Goal: Navigation & Orientation: Find specific page/section

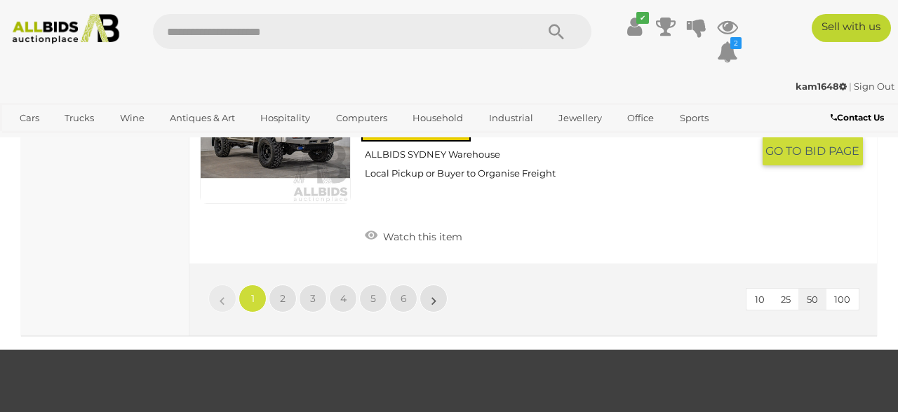
scroll to position [11004, 0]
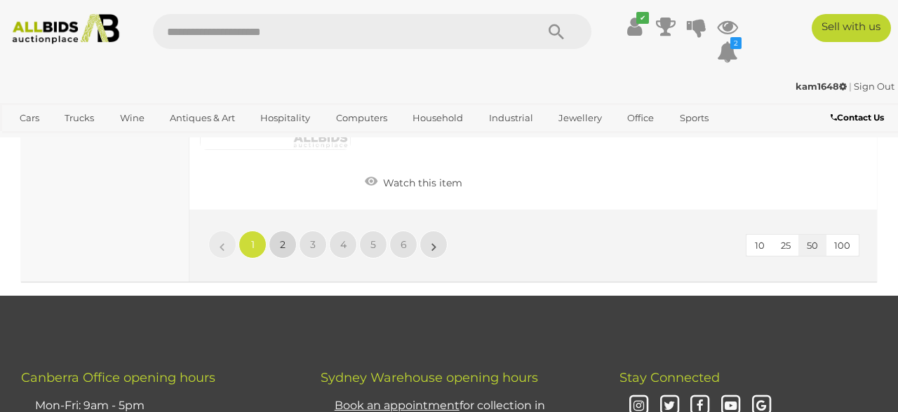
click at [281, 238] on span "2" at bounding box center [283, 244] width 6 height 13
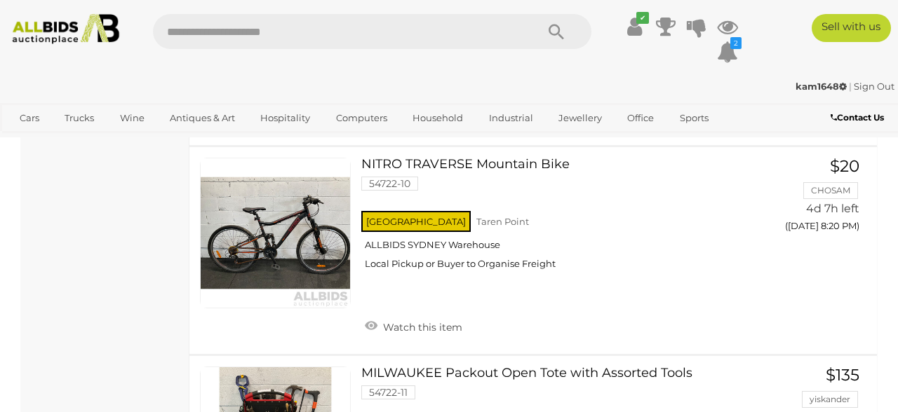
scroll to position [10397, 0]
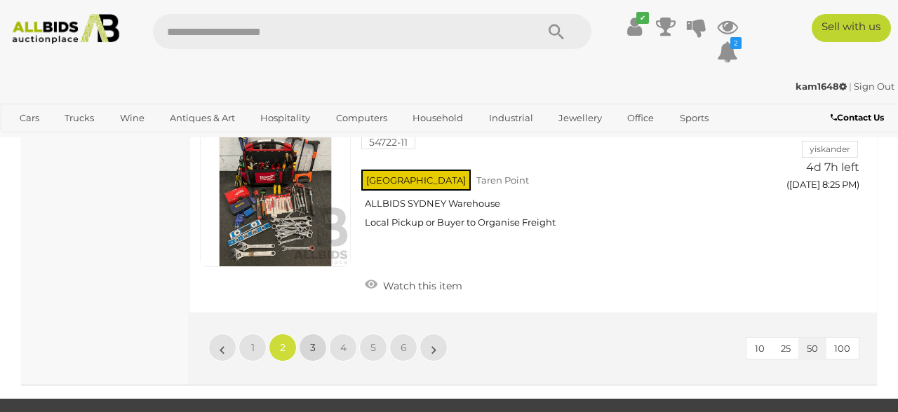
click at [310, 334] on link "3" at bounding box center [313, 348] width 28 height 28
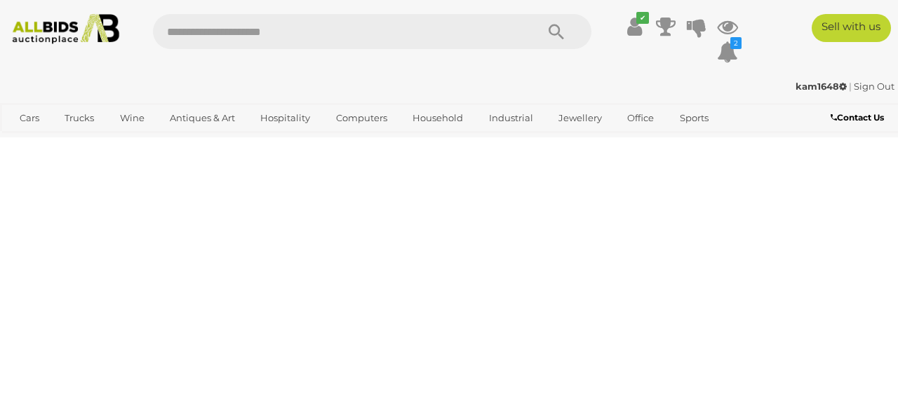
scroll to position [68, 0]
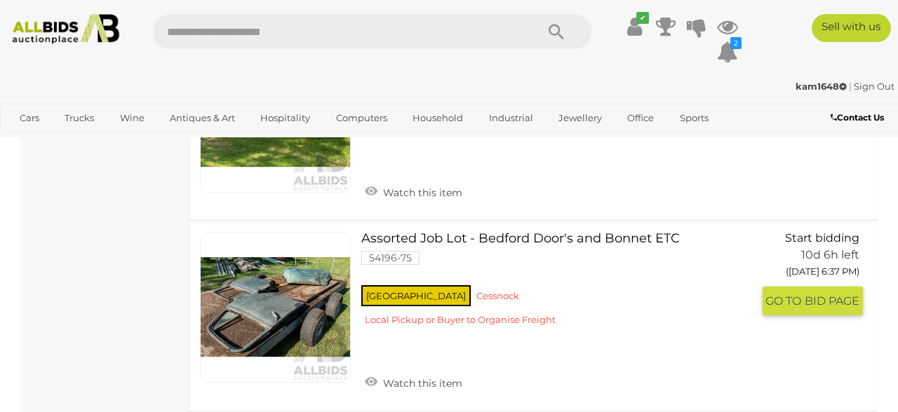
scroll to position [10507, 0]
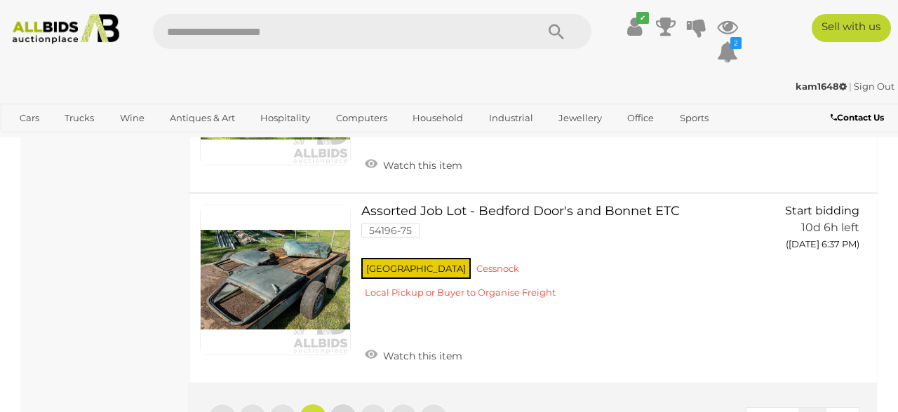
click at [339, 404] on link "4" at bounding box center [343, 418] width 28 height 28
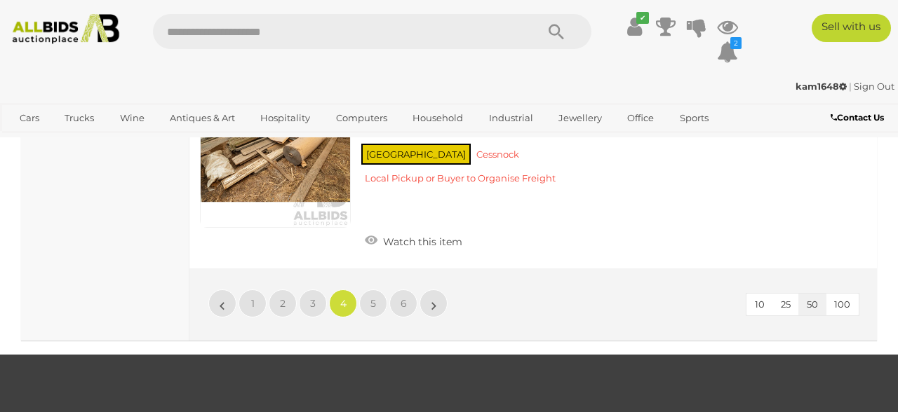
scroll to position [9734, 0]
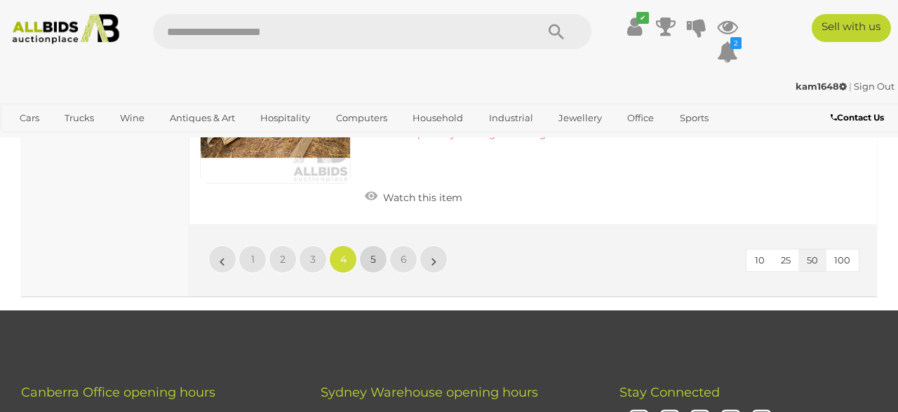
click at [375, 246] on link "5" at bounding box center [373, 260] width 28 height 28
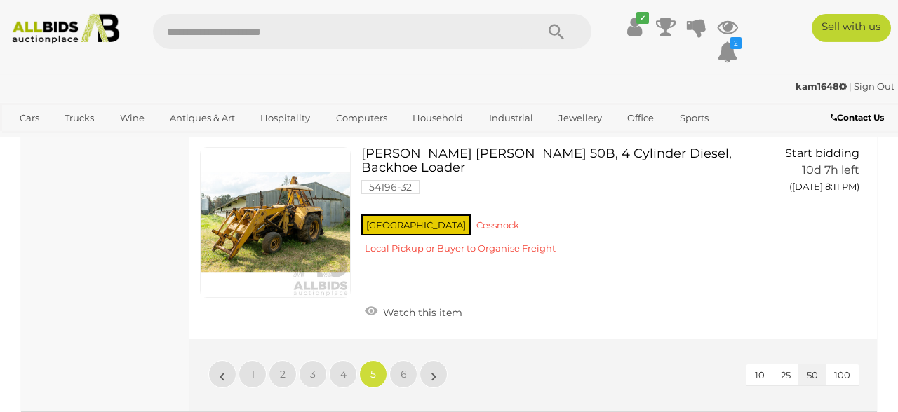
scroll to position [9589, 0]
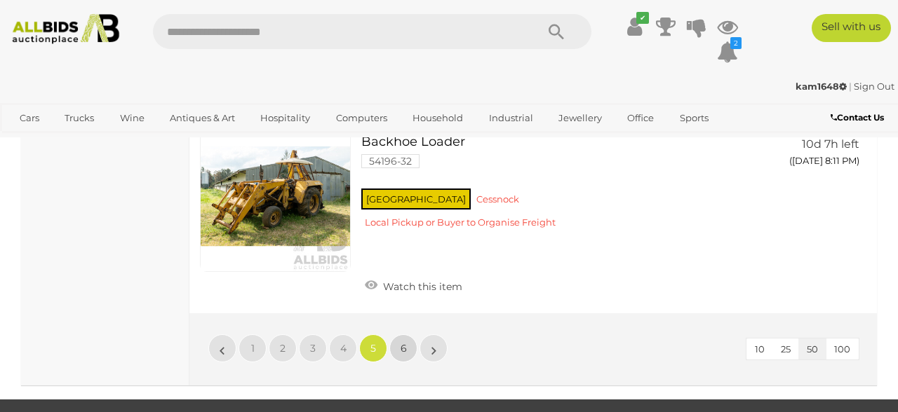
click at [407, 335] on link "6" at bounding box center [403, 349] width 28 height 28
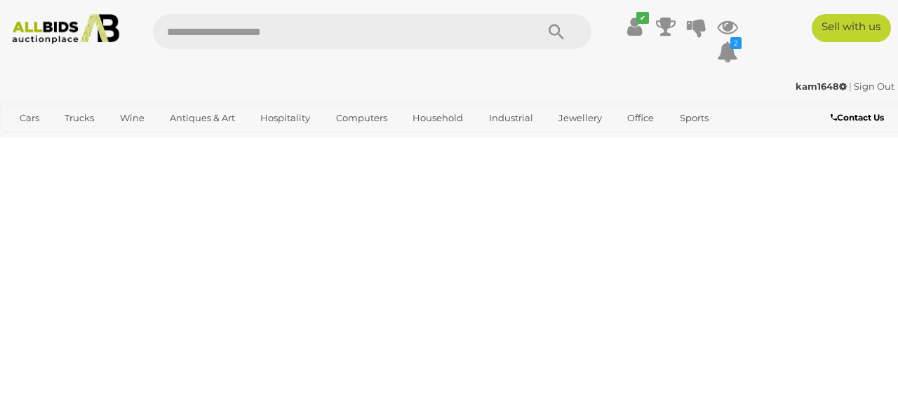
scroll to position [68, 0]
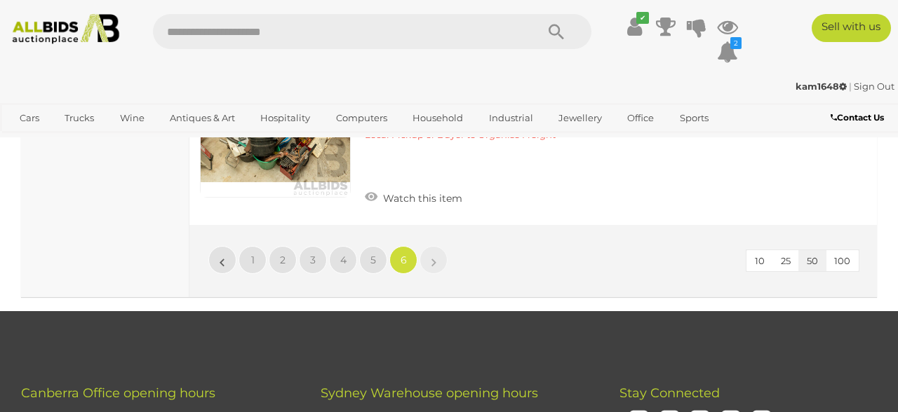
scroll to position [3116, 0]
